Goal: Transaction & Acquisition: Download file/media

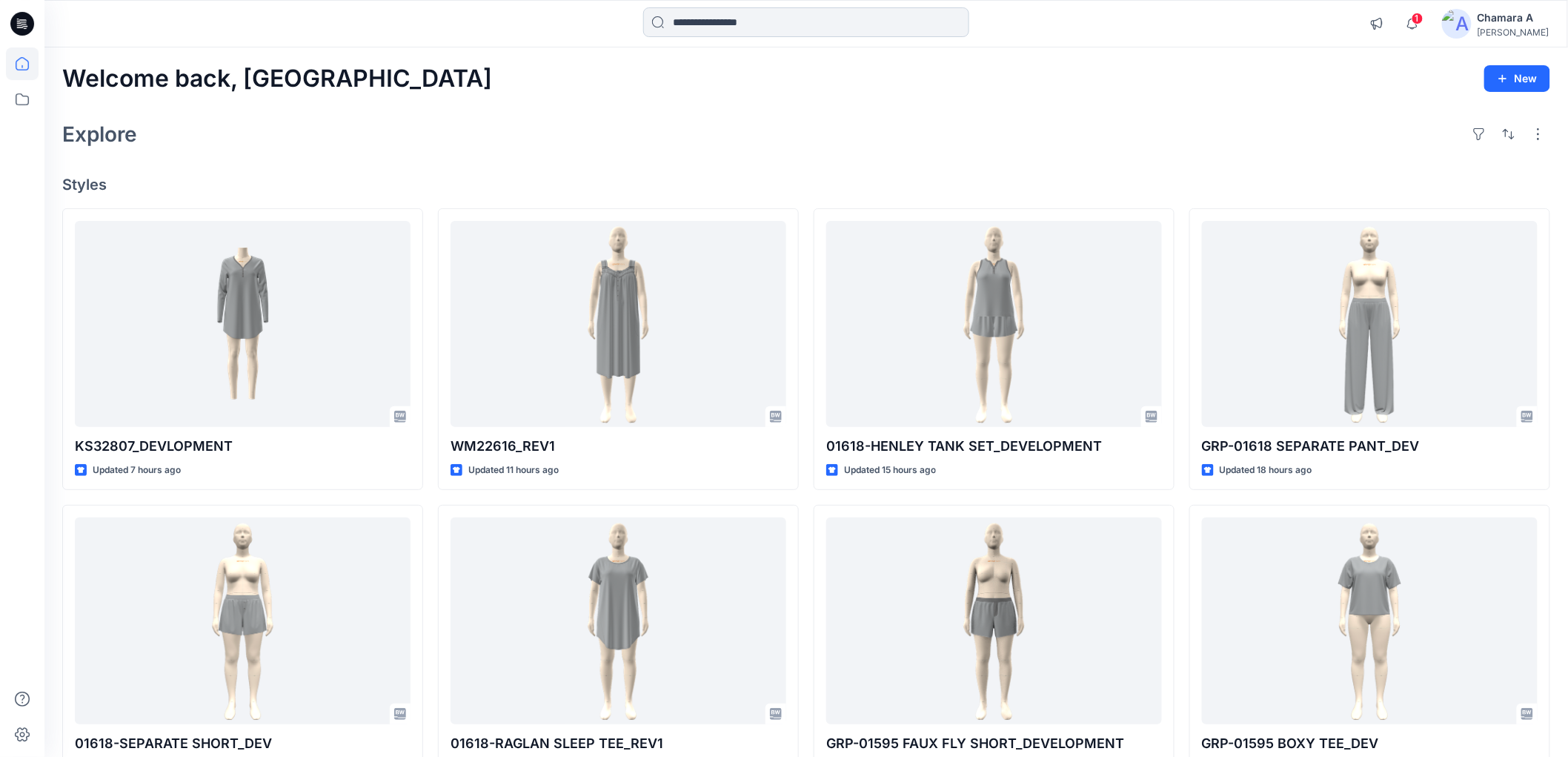
click at [708, 33] on input at bounding box center [806, 22] width 326 height 30
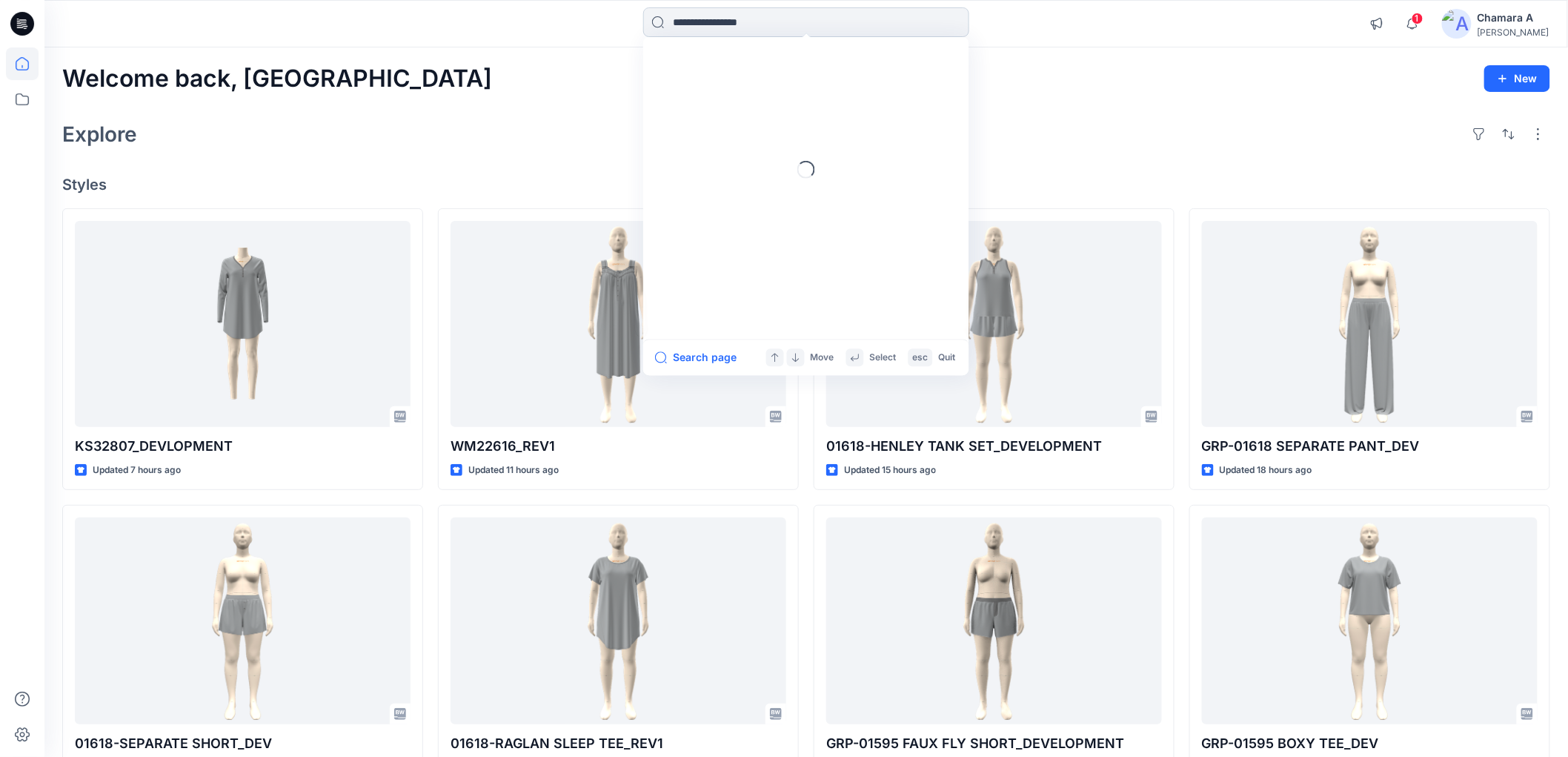
paste input "********"
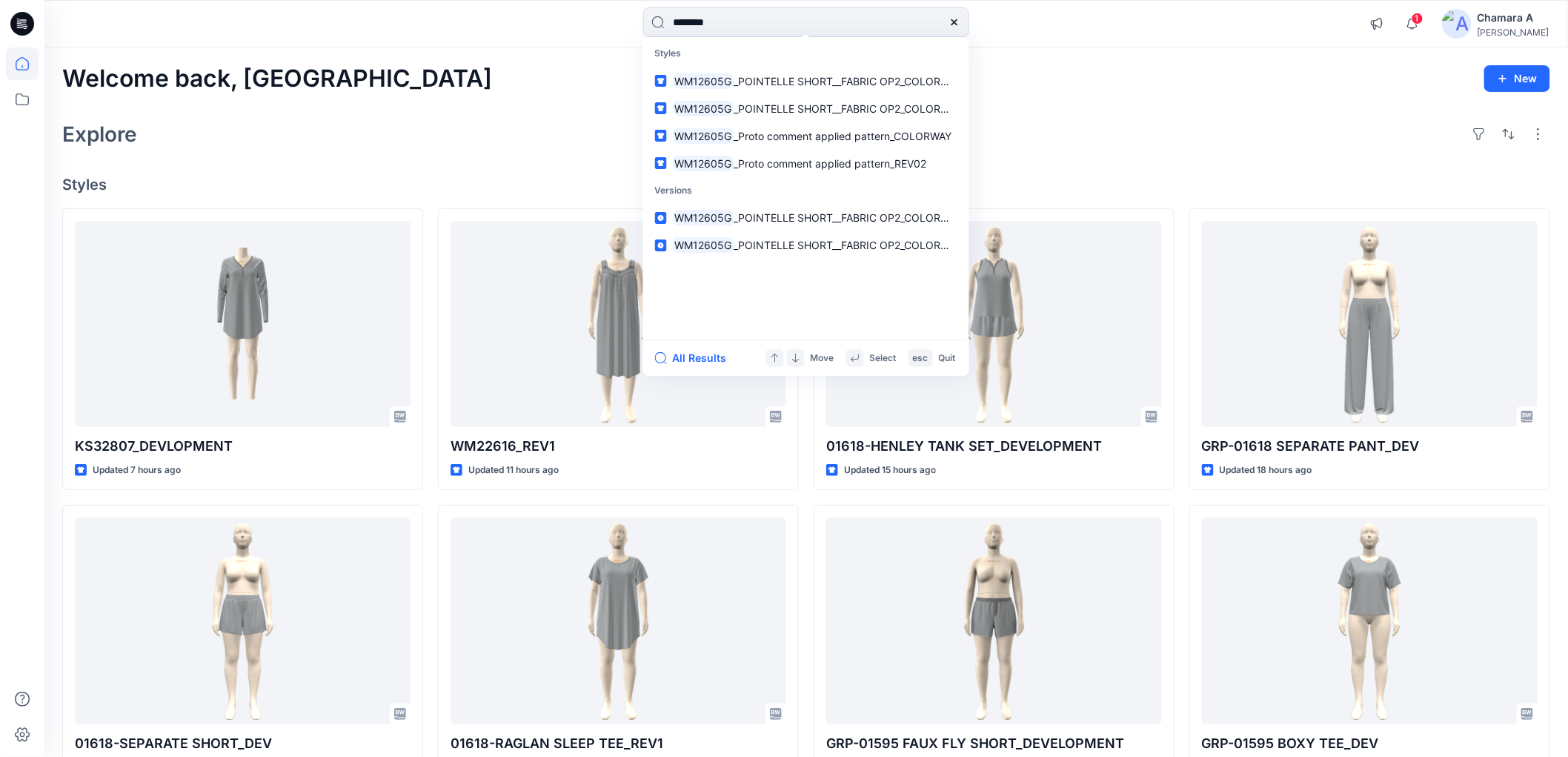
type input "********"
click at [533, 65] on div "Welcome back, Chamara New" at bounding box center [806, 79] width 1489 height 28
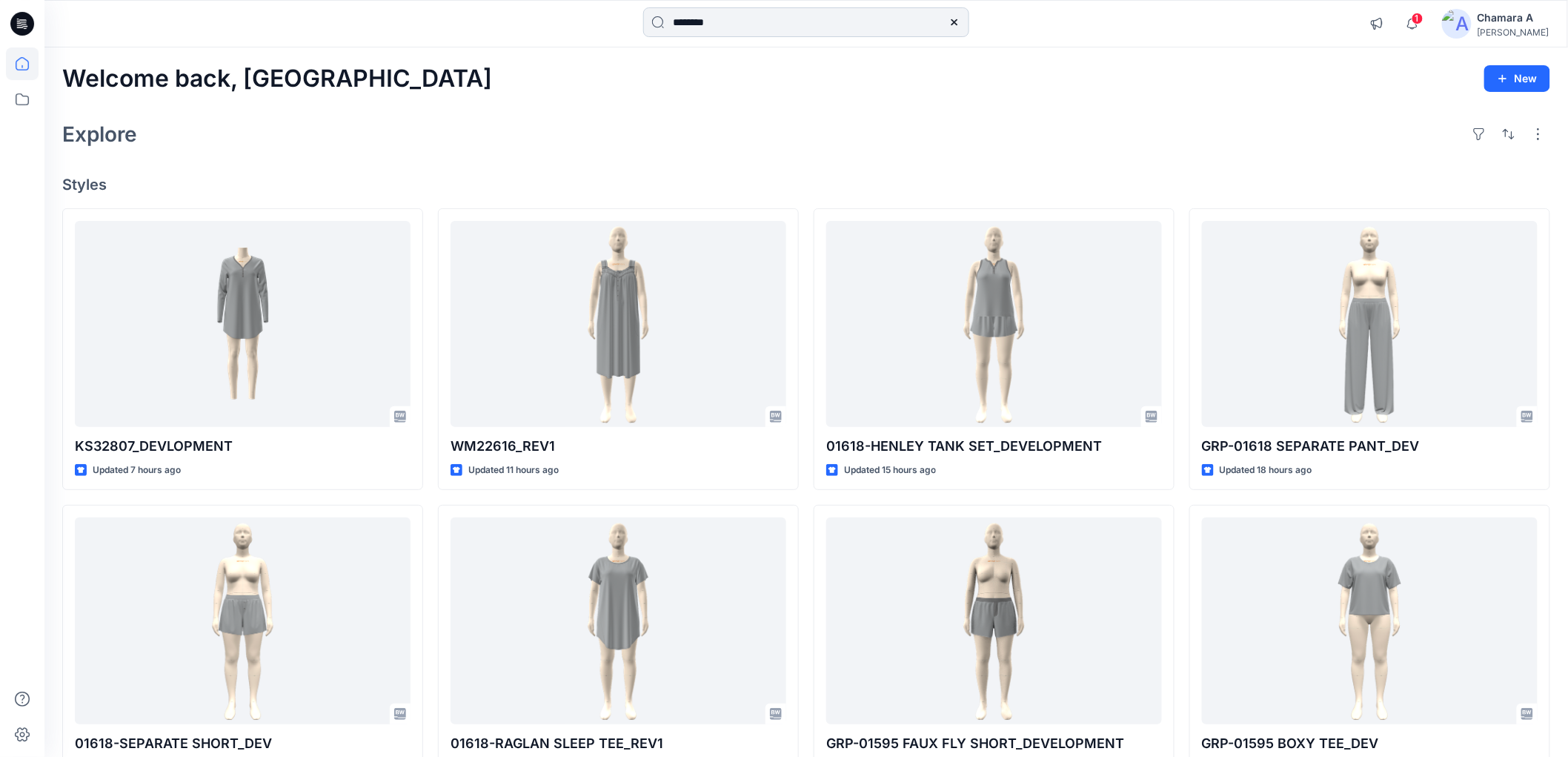
click at [798, 21] on input "********" at bounding box center [806, 22] width 326 height 30
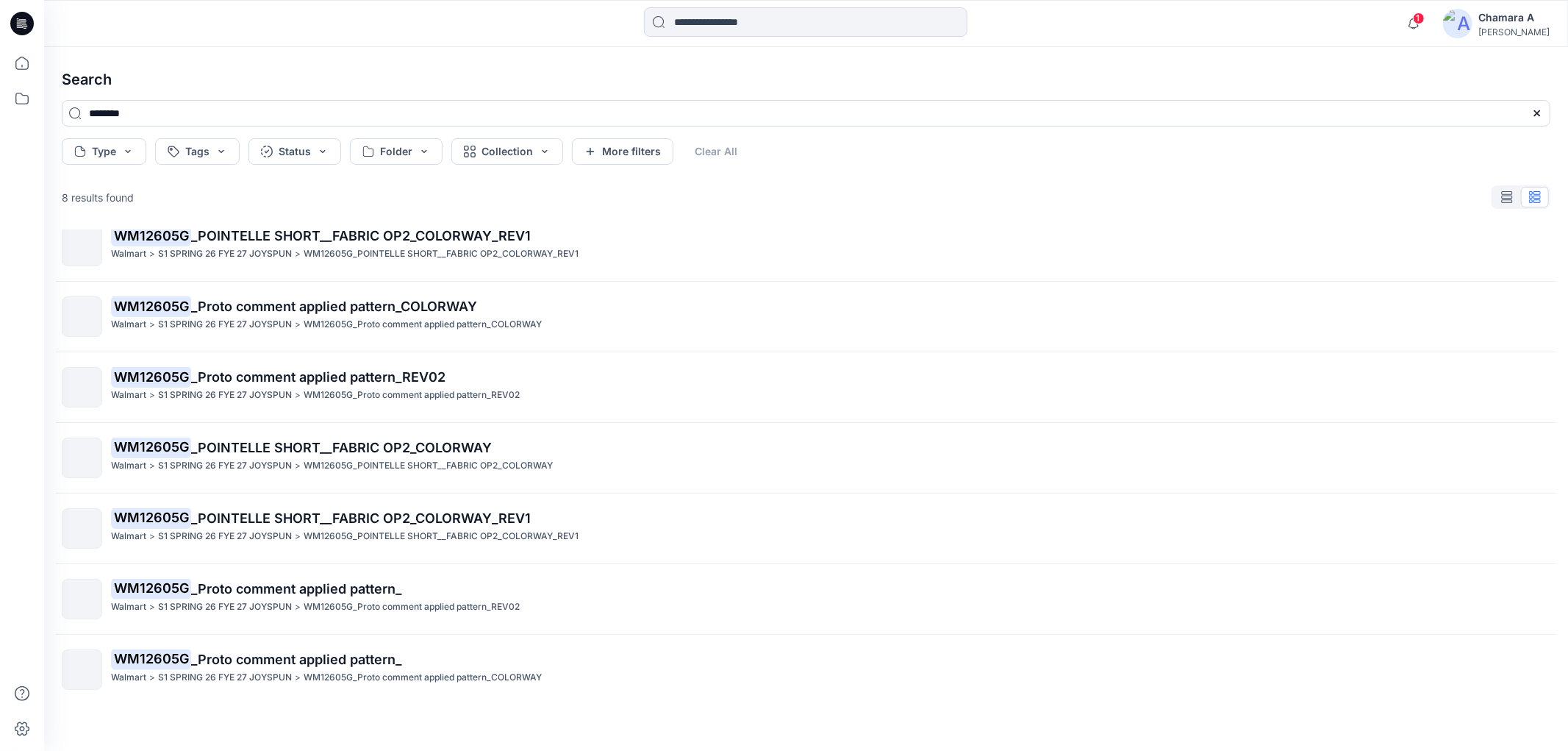
scroll to position [90, 0]
drag, startPoint x: 230, startPoint y: 666, endPoint x: 288, endPoint y: 489, distance: 186.3
click at [288, 489] on div "WM12605G _POINTELLE SHORT__FABRIC OP2_COLORWAY Walmart > S1 SPRING 26 FYE 27 JO…" at bounding box center [806, 466] width 1512 height 474
click at [128, 160] on button "Type" at bounding box center [104, 151] width 84 height 27
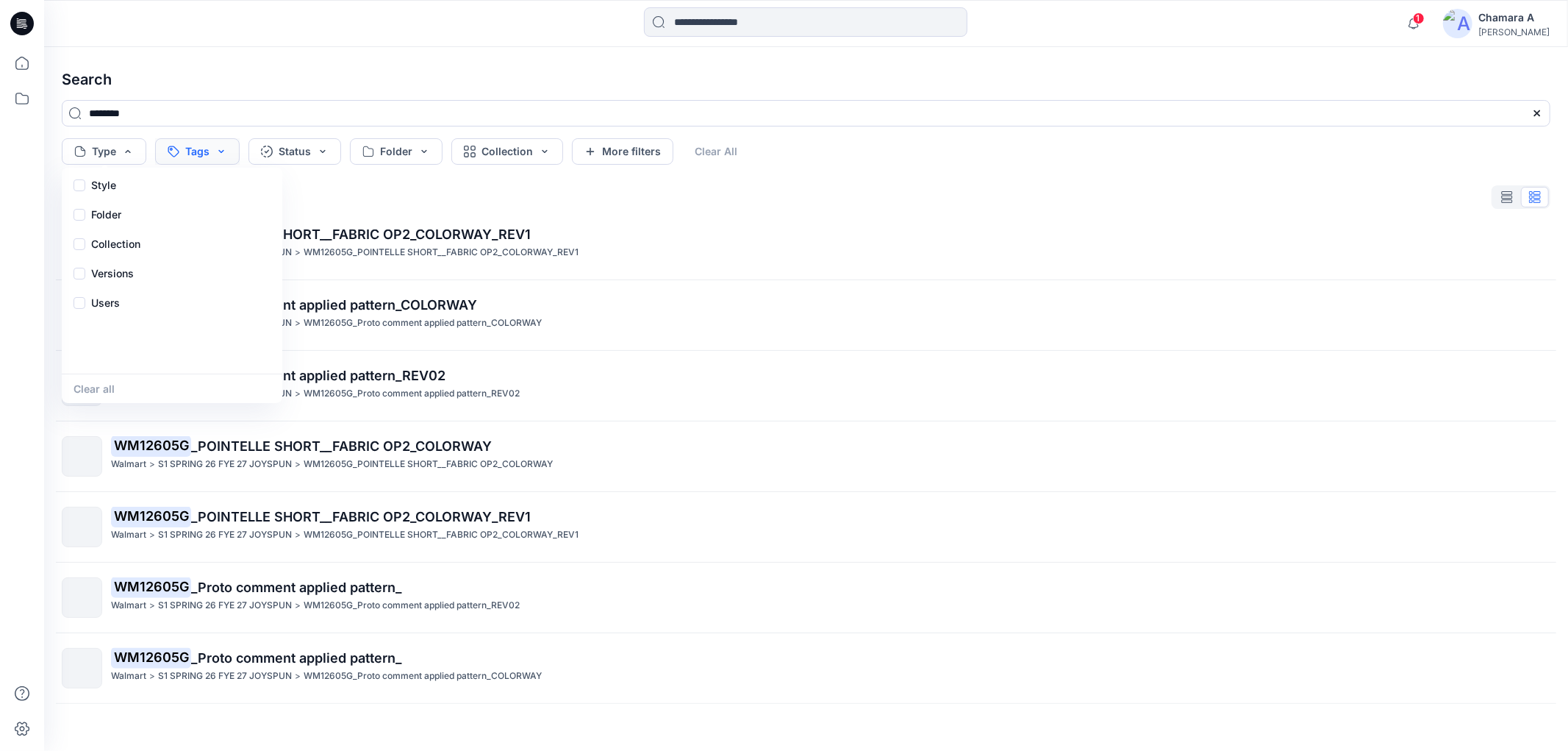
click at [207, 151] on button "Tags" at bounding box center [197, 151] width 84 height 27
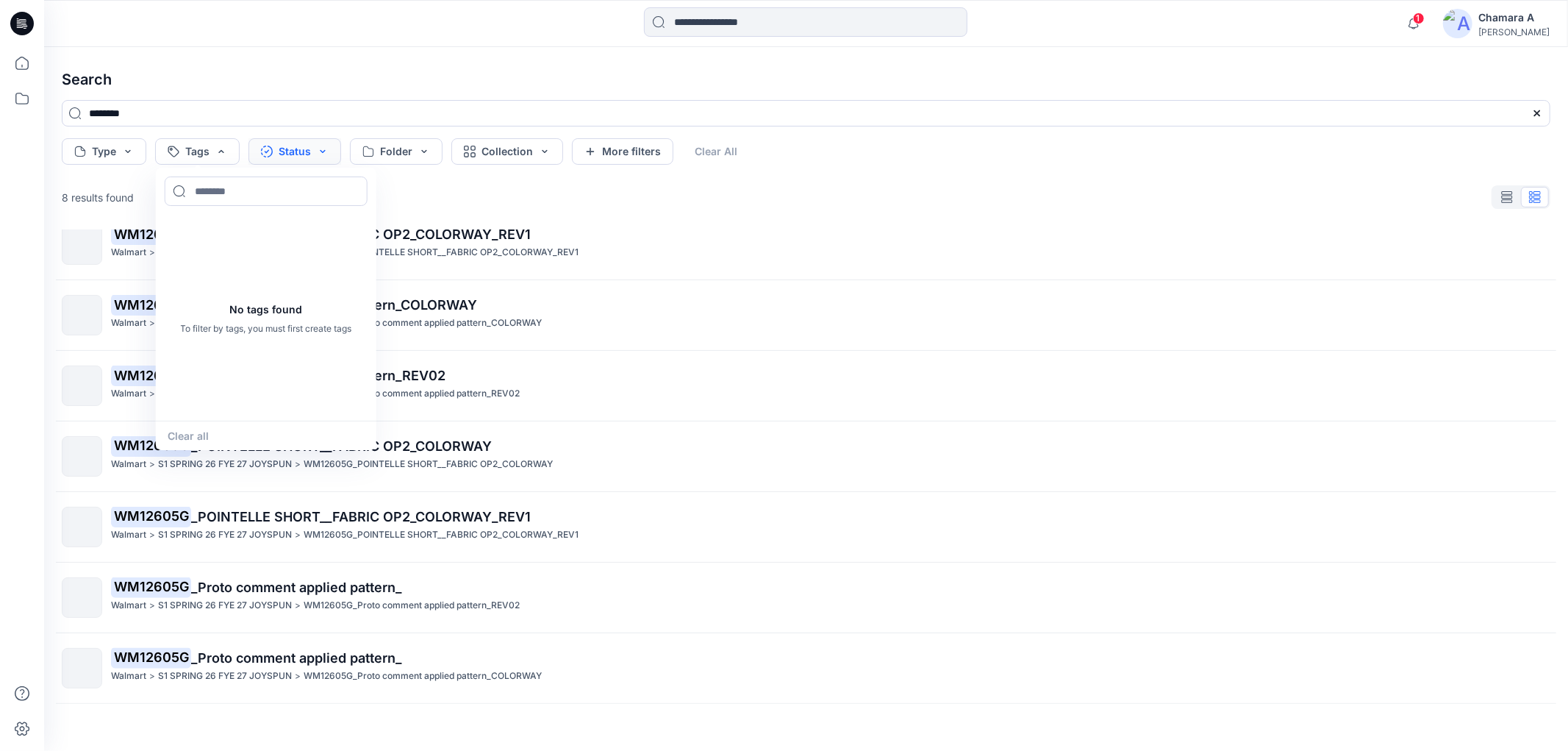
click at [285, 151] on button "Status" at bounding box center [294, 151] width 92 height 27
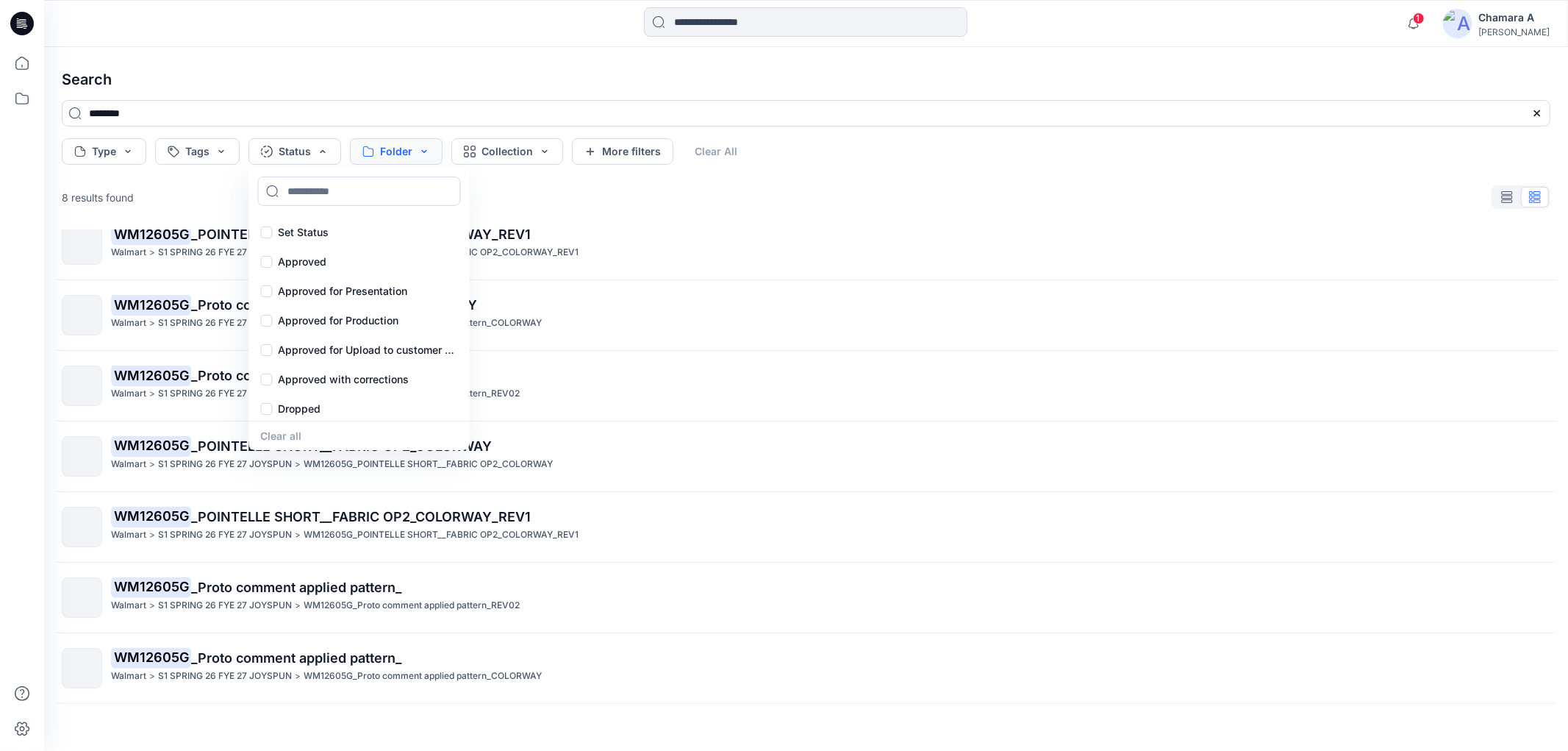
click at [392, 151] on button "Folder" at bounding box center [396, 151] width 92 height 27
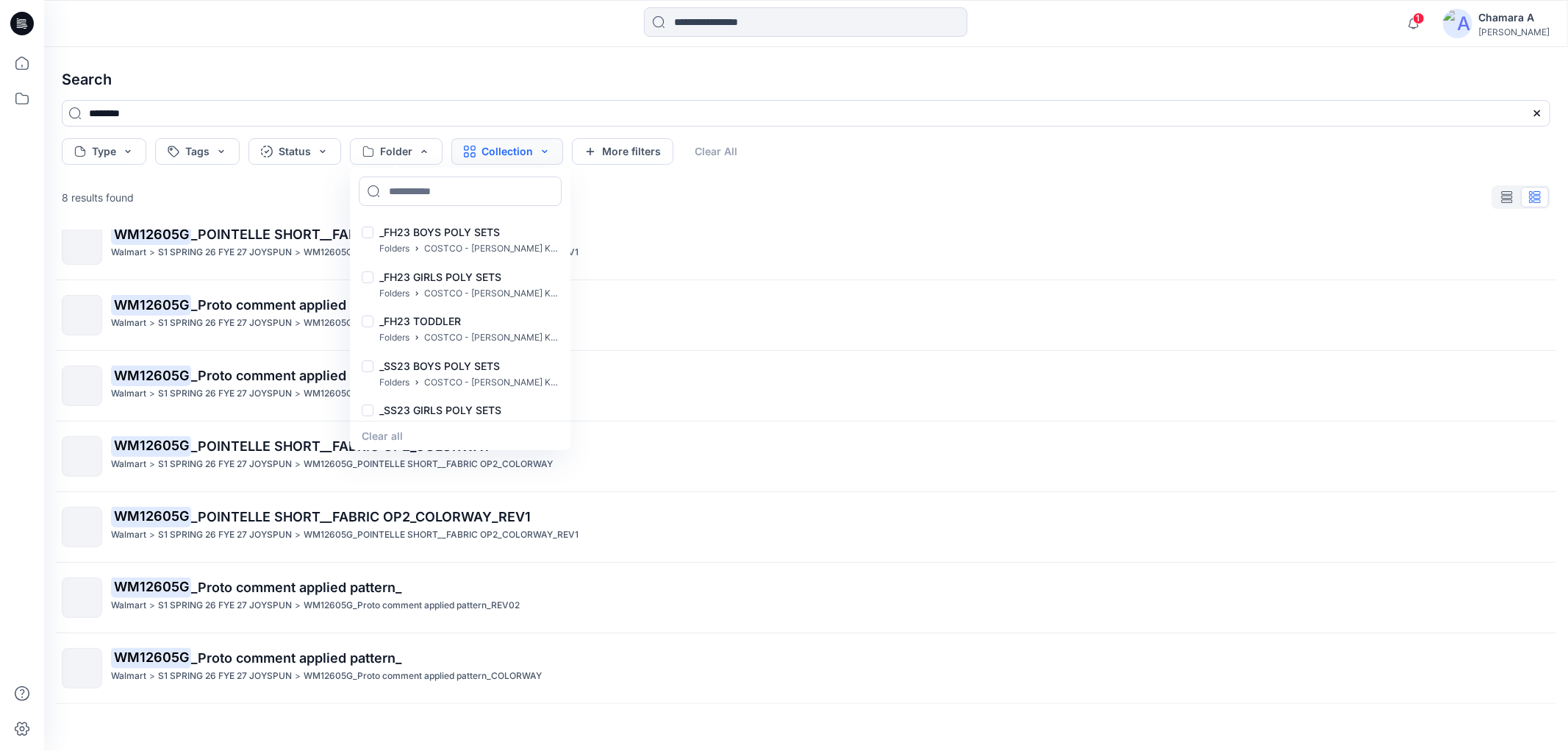
click at [511, 163] on button "Collection" at bounding box center [507, 151] width 112 height 27
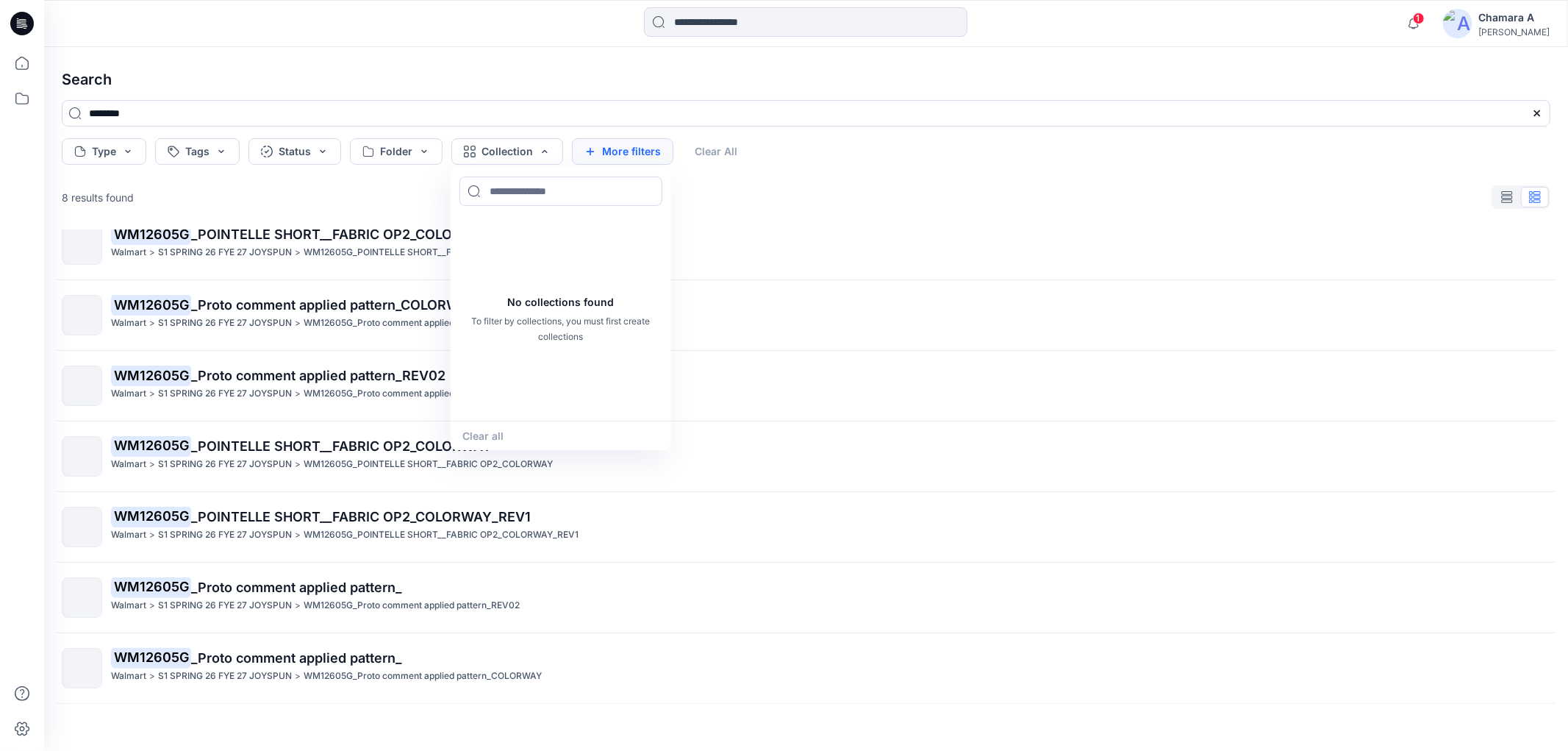
click at [605, 148] on button "More filters" at bounding box center [622, 151] width 101 height 27
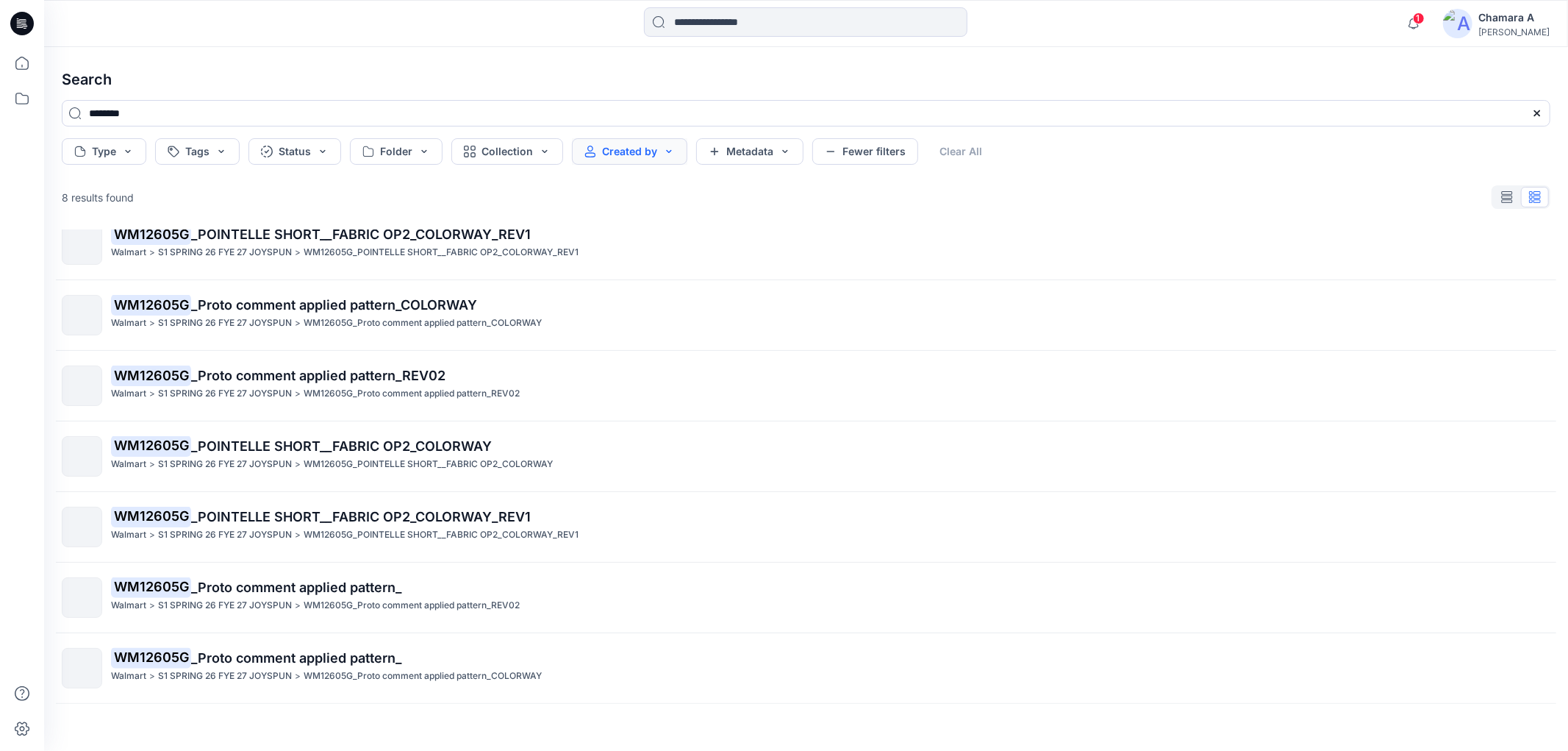
click at [642, 147] on button "Created by" at bounding box center [630, 151] width 116 height 27
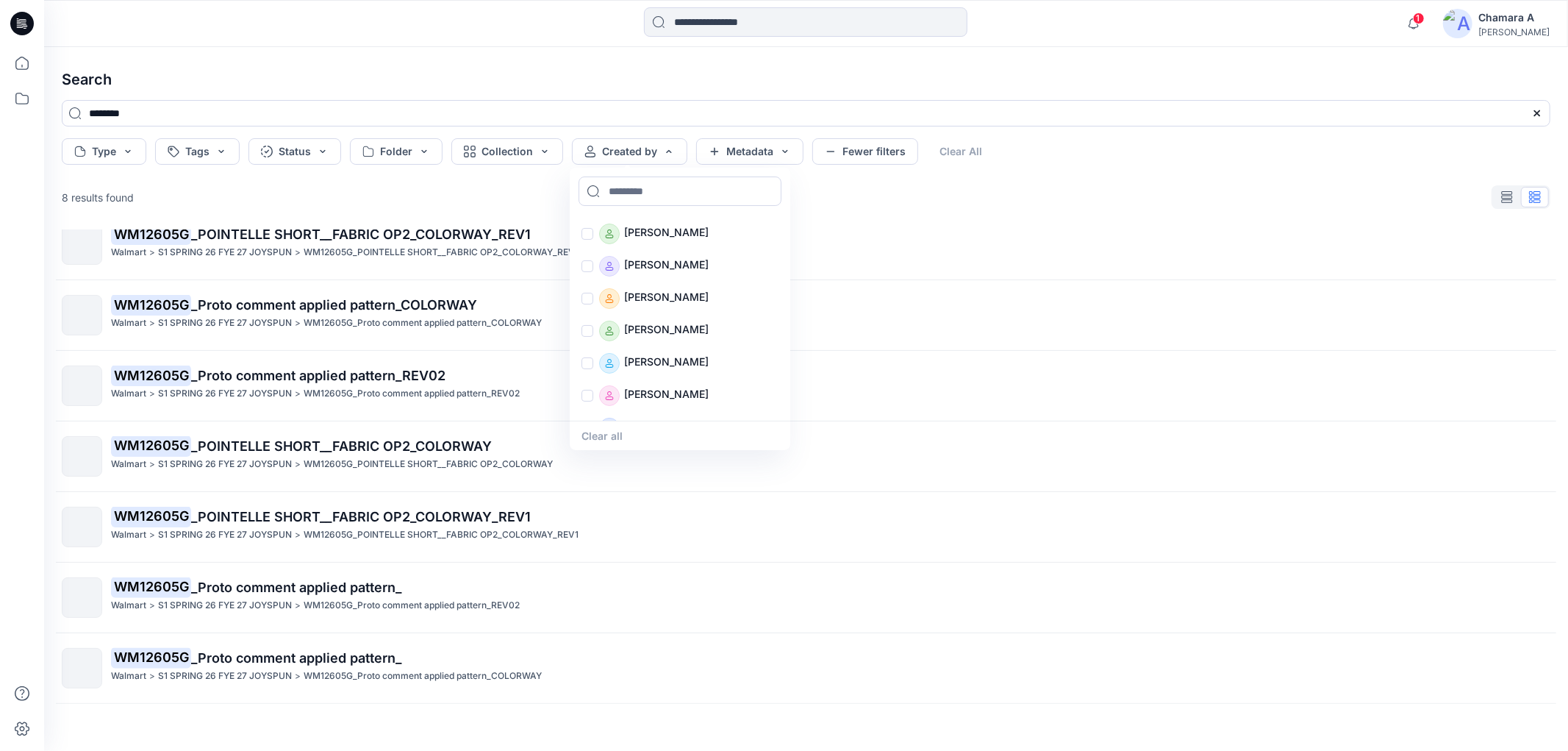
click at [1092, 157] on div "Type Tags Status Folder Collection Created by Ahmad Abdush-Shaheed Alexandra Me…" at bounding box center [806, 151] width 1489 height 27
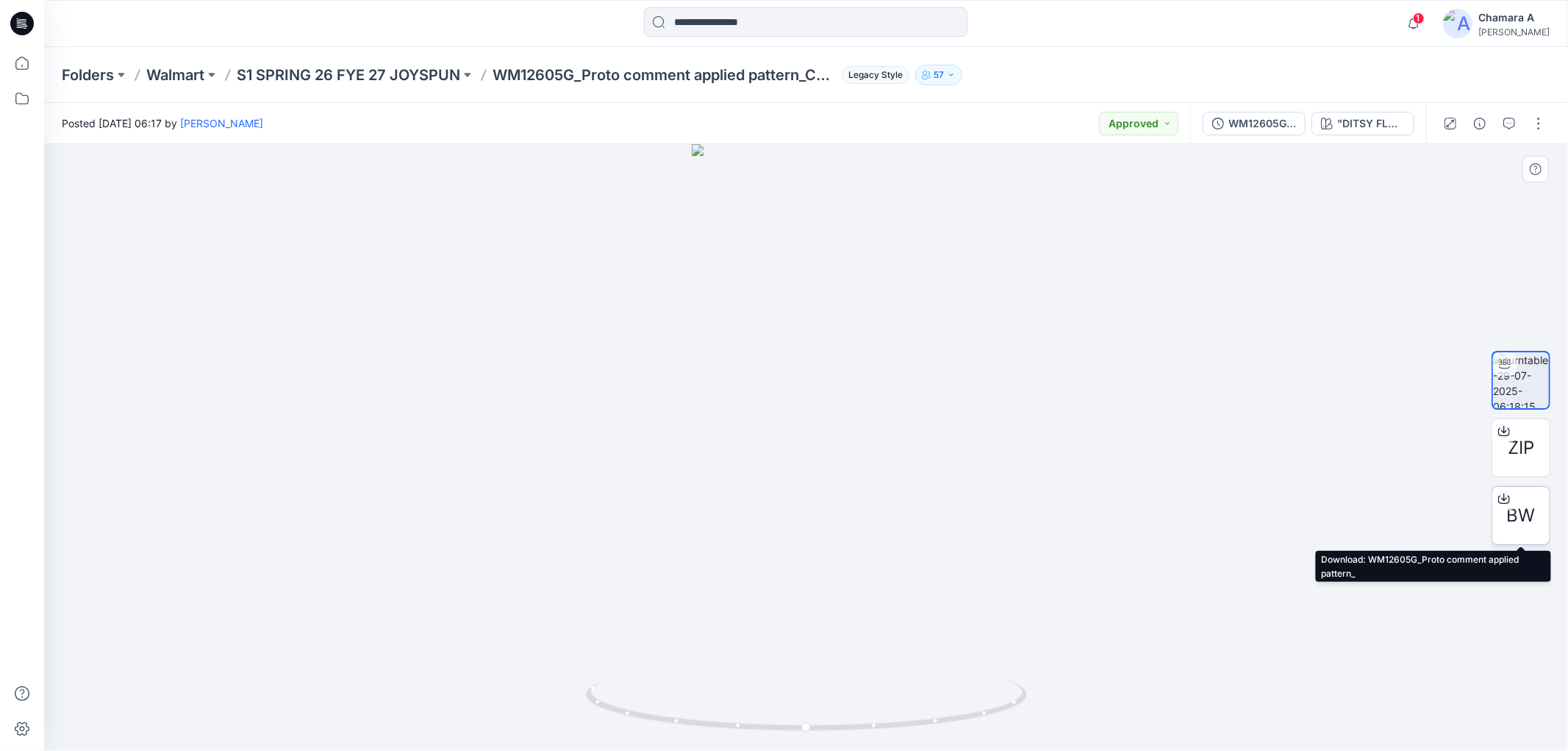
click at [1513, 518] on span "BW" at bounding box center [1521, 515] width 28 height 27
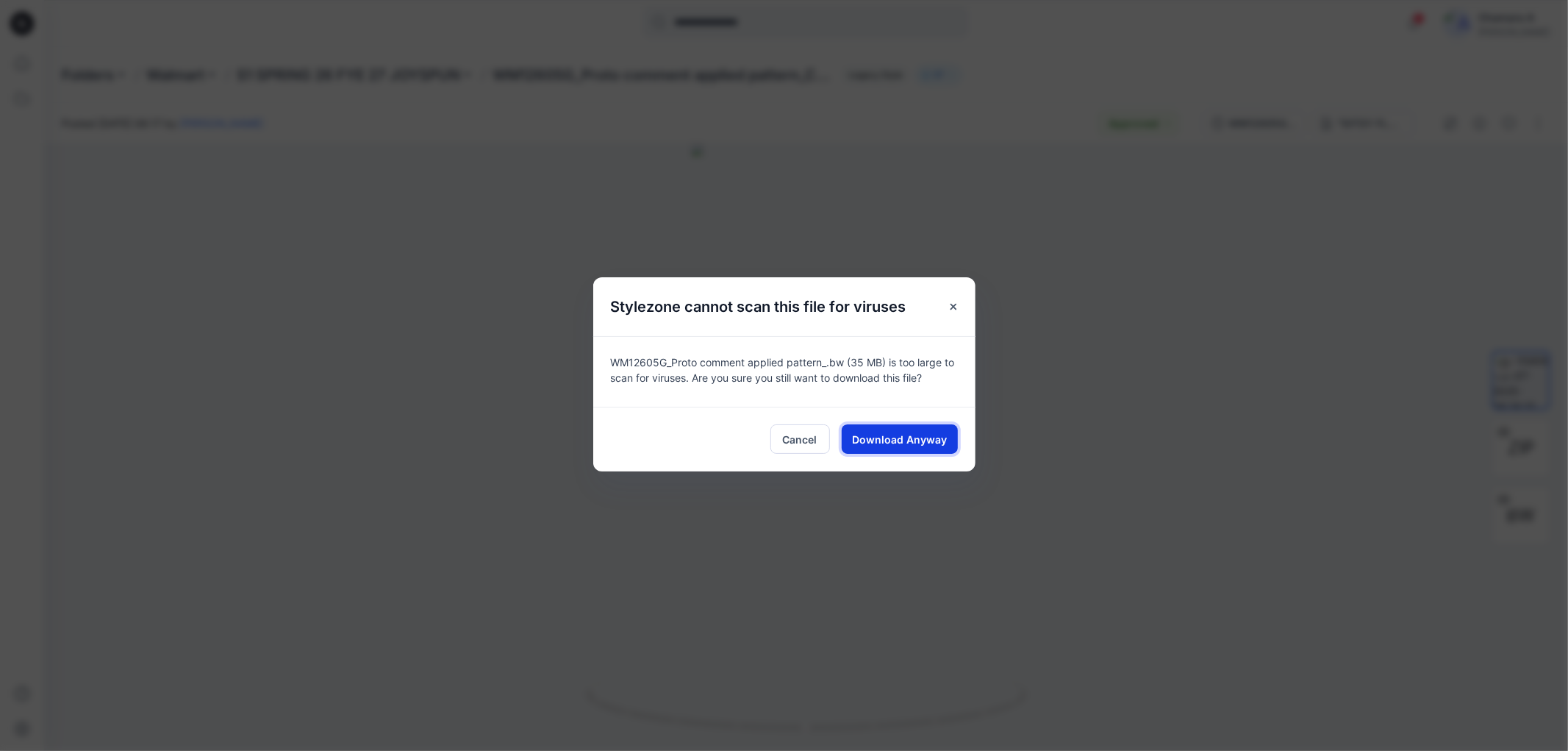
click at [937, 428] on button "Download Anyway" at bounding box center [900, 439] width 116 height 29
